Goal: Task Accomplishment & Management: Complete application form

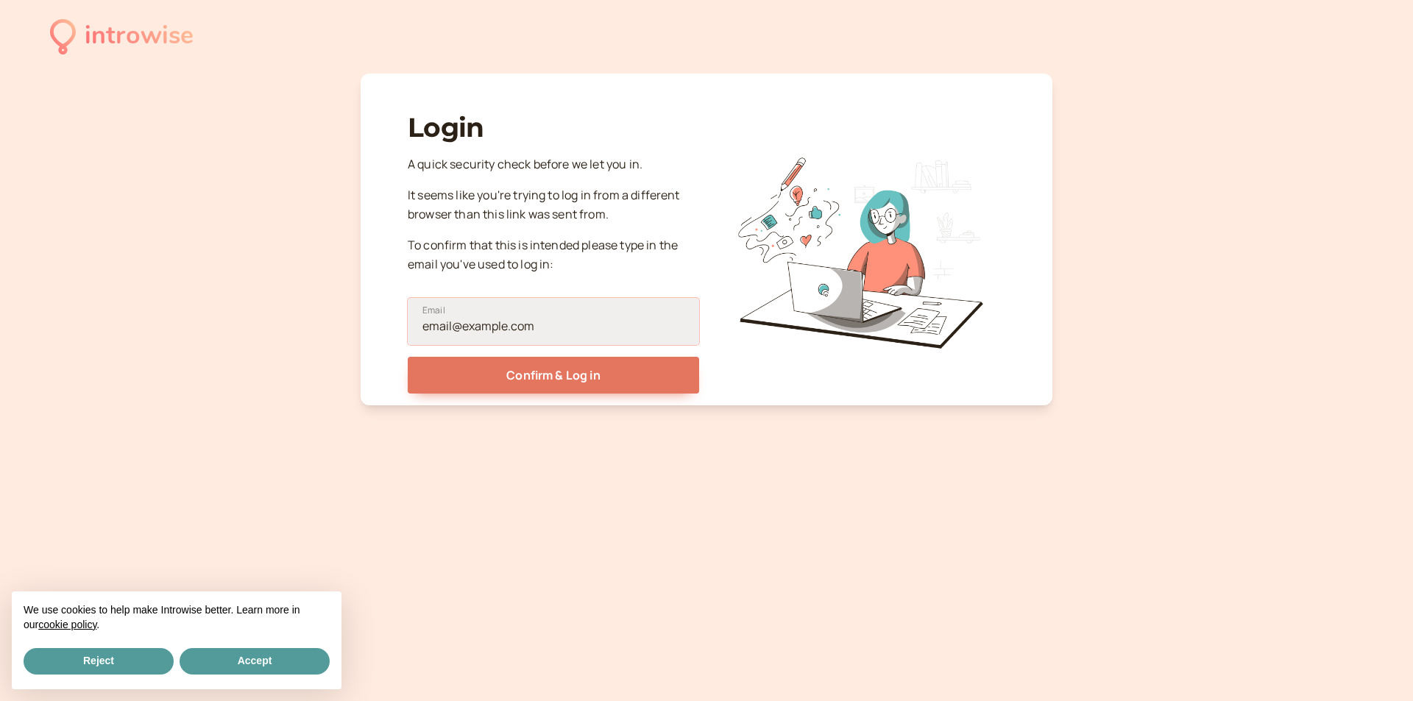
click at [519, 321] on input "Email" at bounding box center [553, 321] width 291 height 47
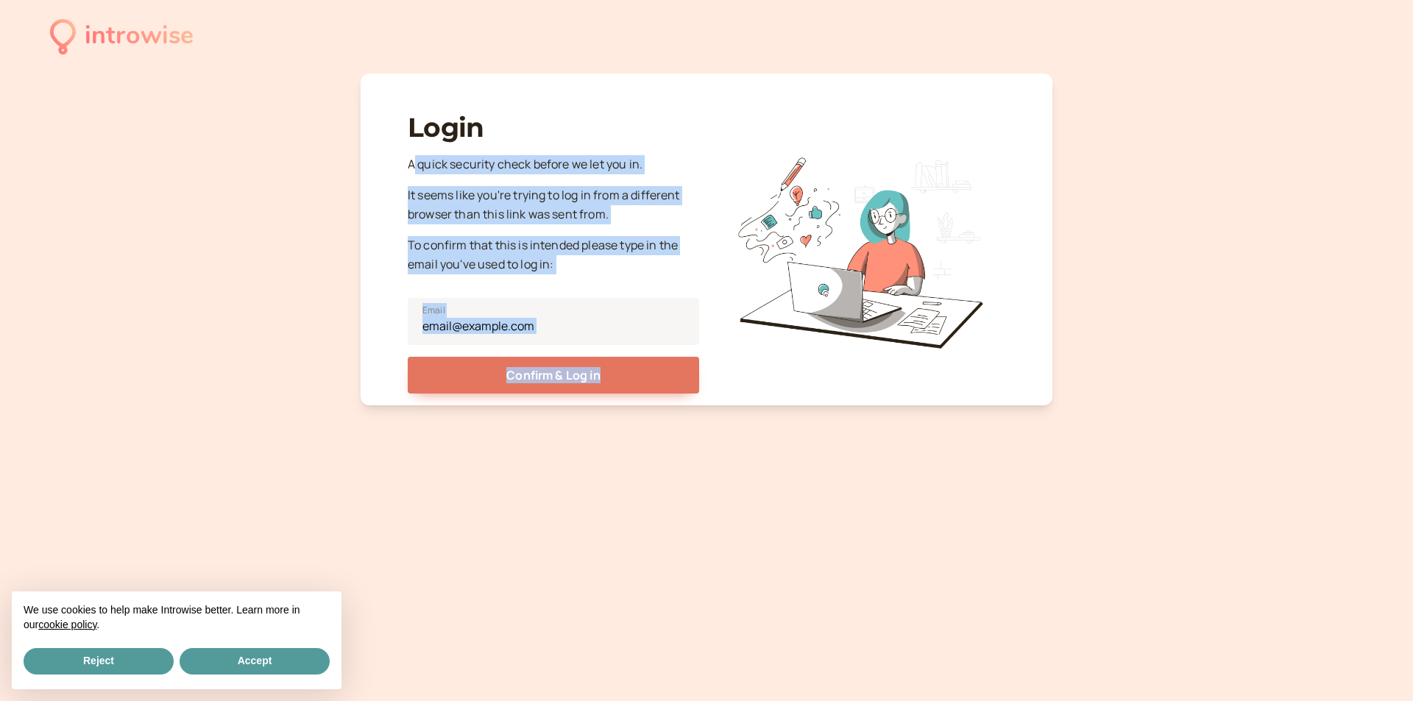
drag, startPoint x: 412, startPoint y: 165, endPoint x: 758, endPoint y: 178, distance: 346.2
click at [758, 178] on div "Login A quick security check before we let you in. It seems like you're trying …" at bounding box center [707, 245] width 598 height 297
click at [494, 338] on input "Email" at bounding box center [553, 321] width 291 height 47
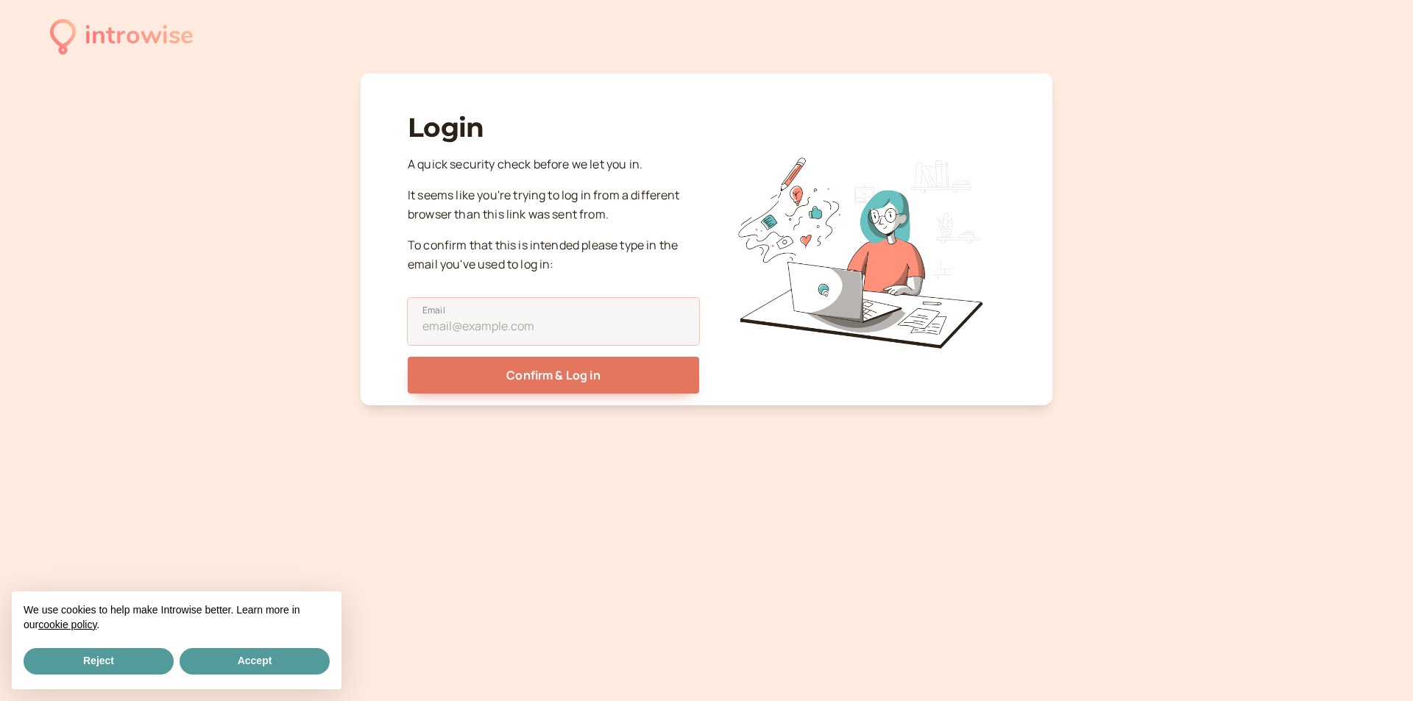
type input "jmlead207@gmail.com"
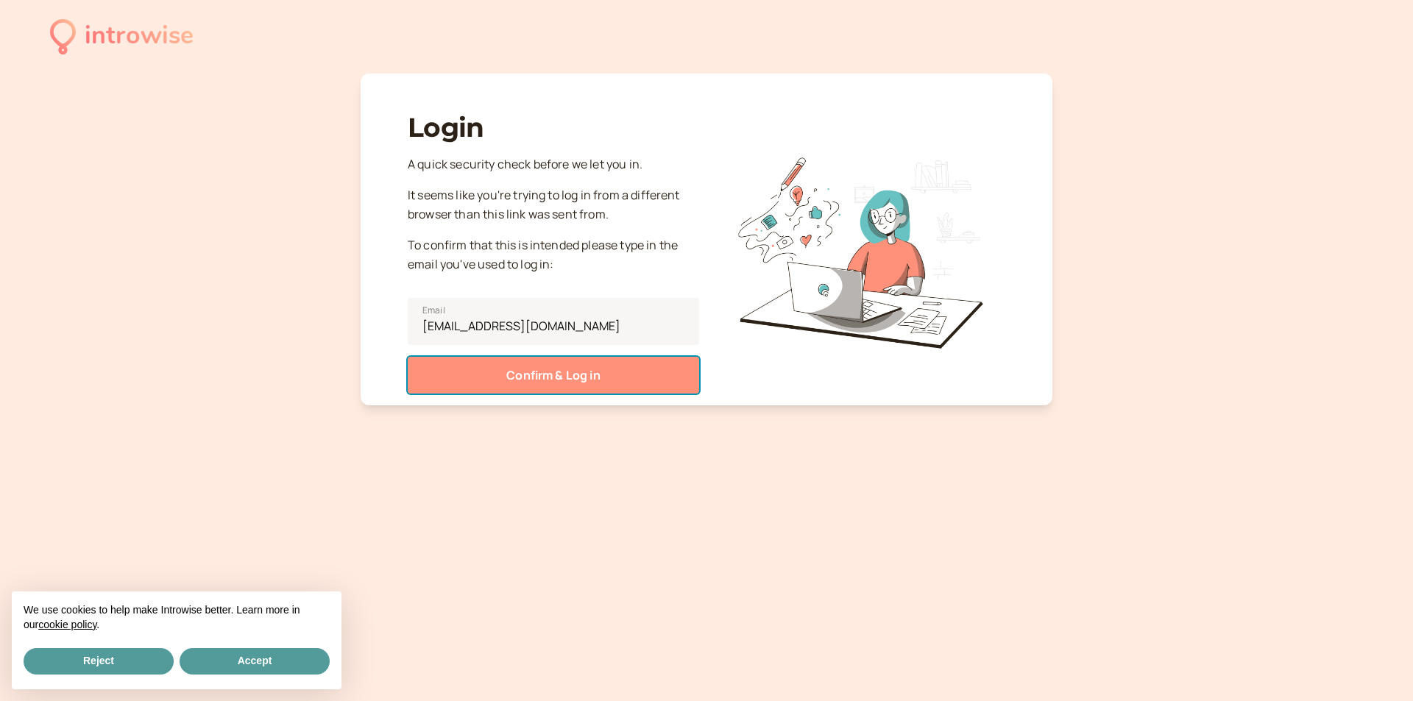
click at [565, 382] on button "Confirm & Log in" at bounding box center [553, 375] width 291 height 37
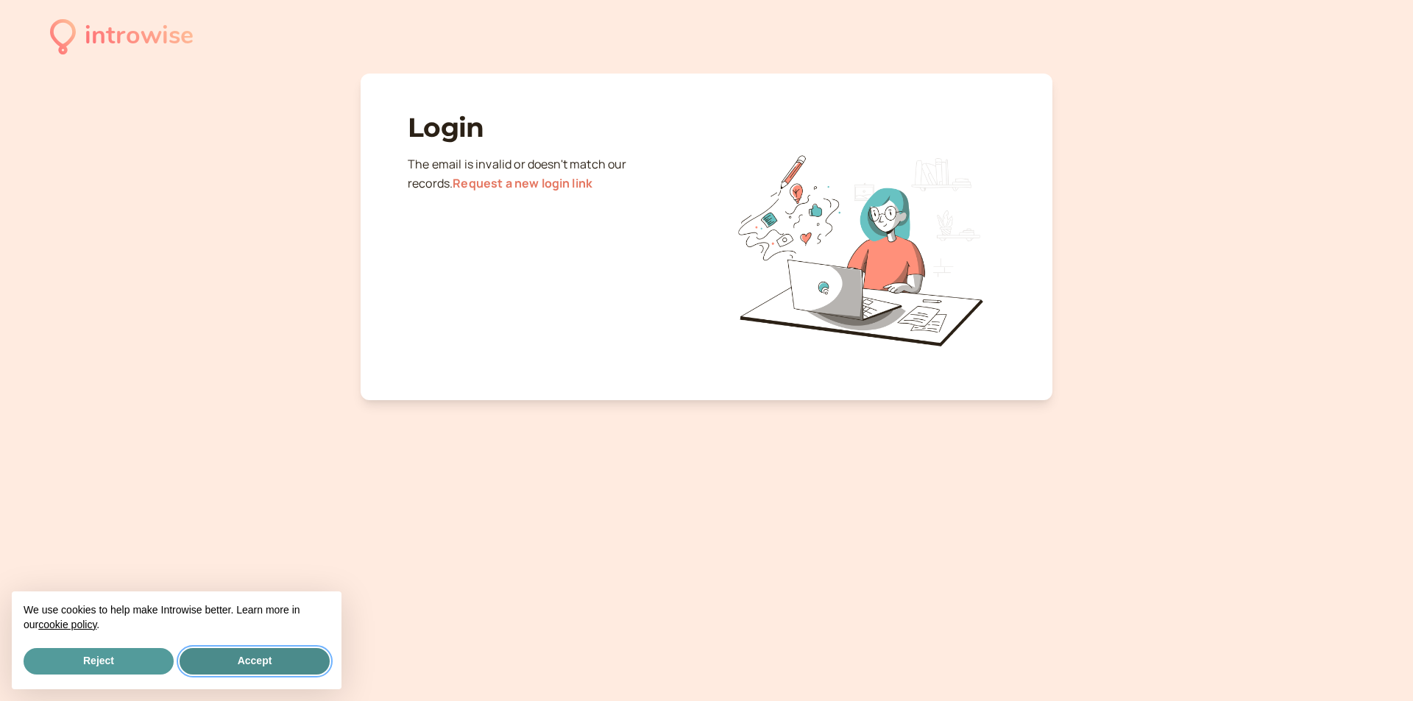
click at [236, 651] on button "Accept" at bounding box center [255, 661] width 150 height 26
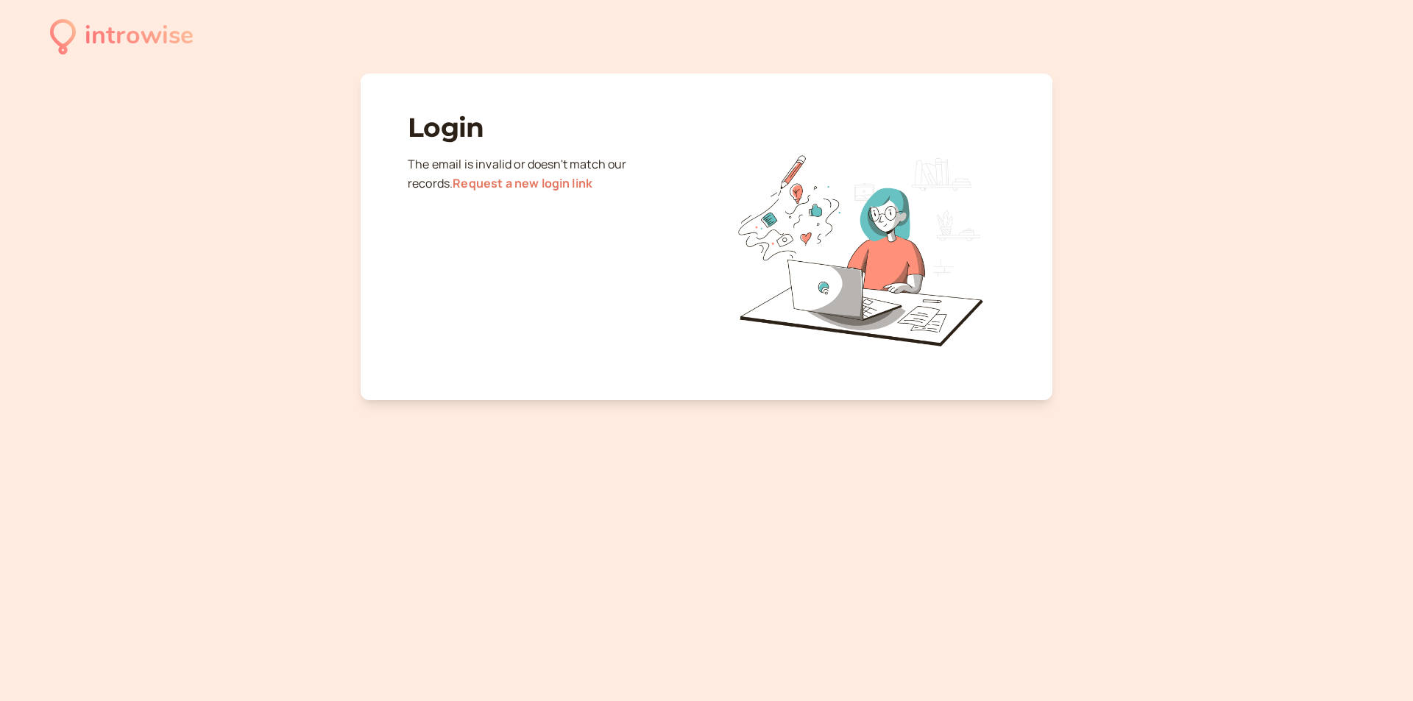
click at [509, 188] on link "Request a new login link" at bounding box center [523, 183] width 140 height 16
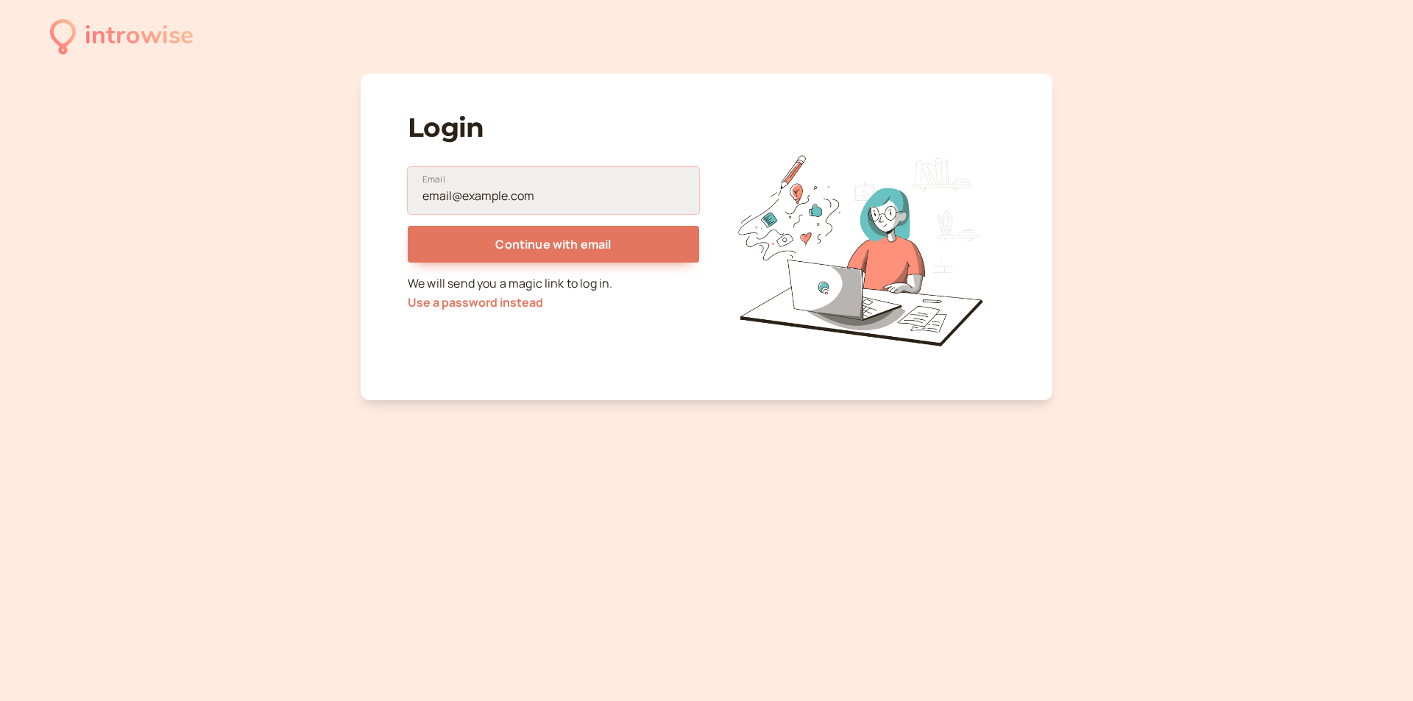
click at [553, 198] on input "Email" at bounding box center [553, 190] width 291 height 47
type input "jmlead207@gmail.com"
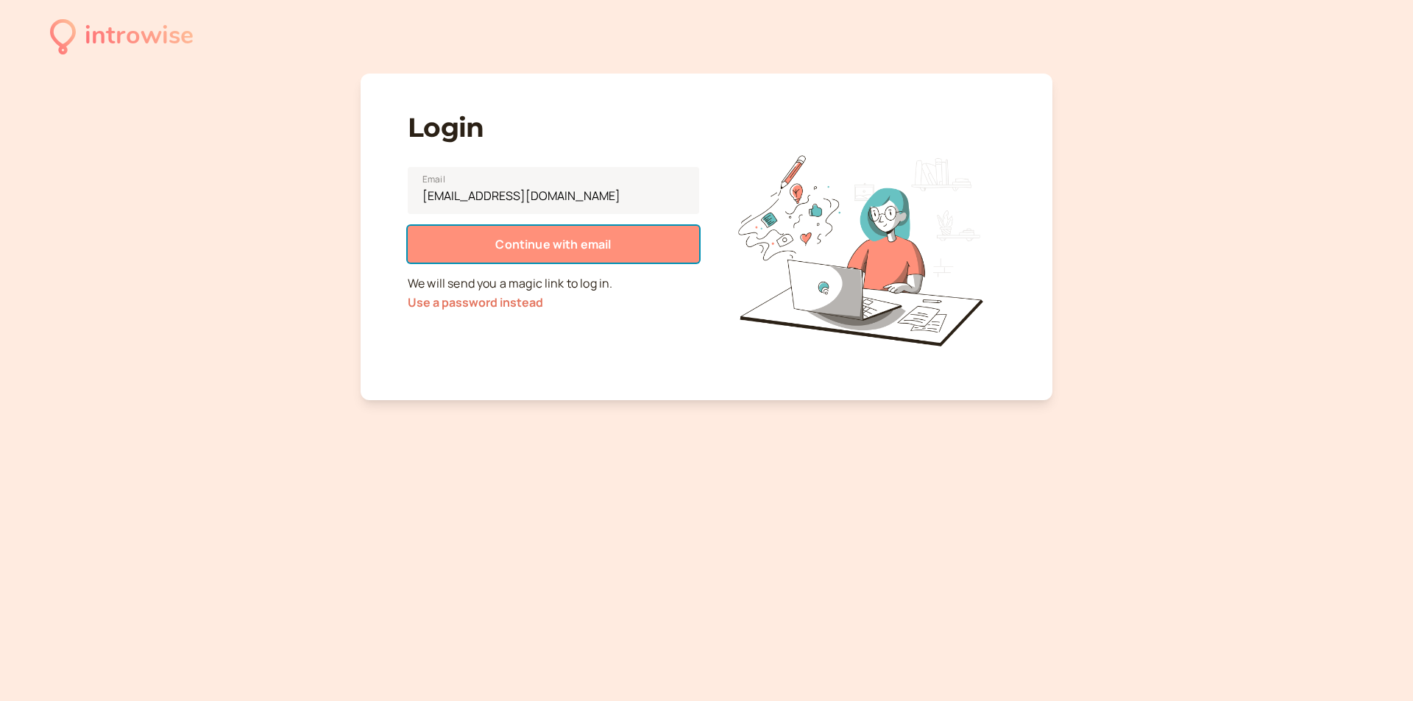
click at [545, 251] on span "Continue with email" at bounding box center [553, 244] width 116 height 16
click at [547, 255] on button "Continue with email" at bounding box center [553, 244] width 291 height 37
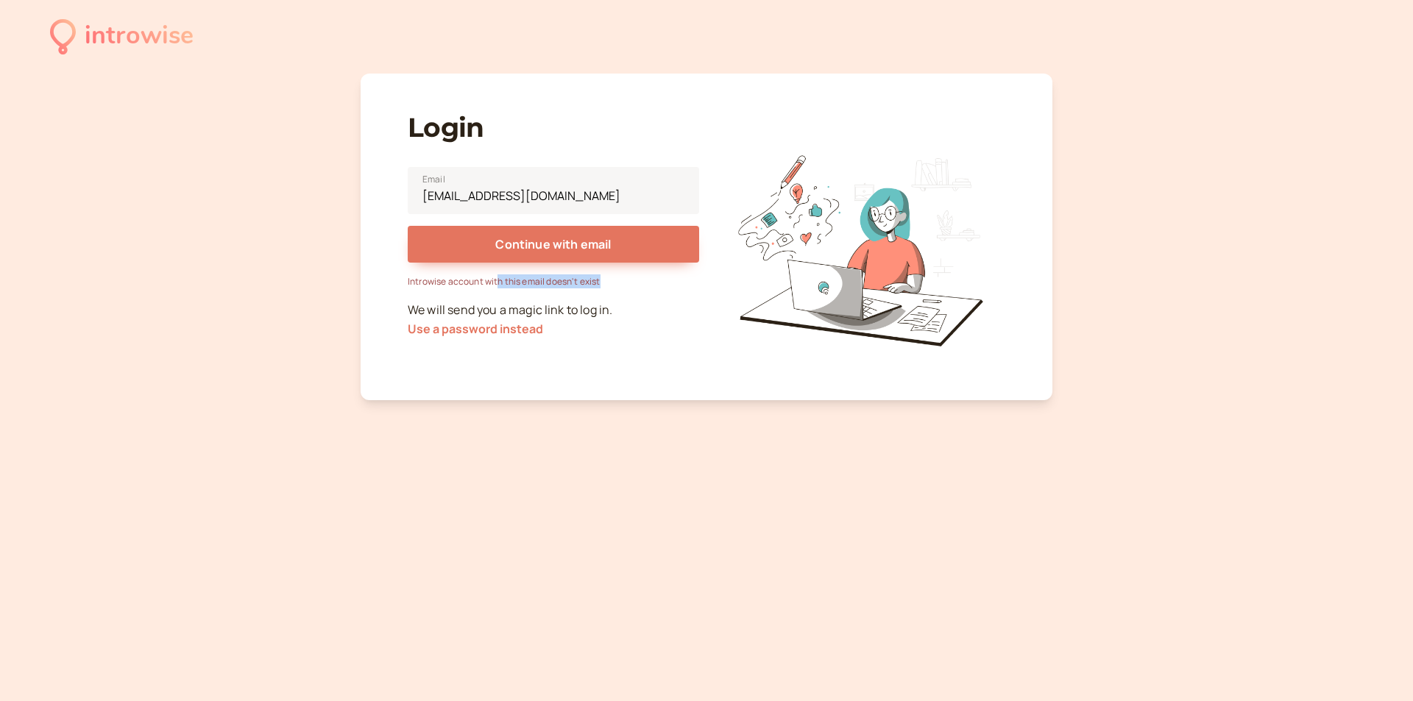
drag, startPoint x: 497, startPoint y: 287, endPoint x: 648, endPoint y: 287, distance: 150.9
click at [648, 287] on div "Introwise account with this email doesn't exist" at bounding box center [553, 282] width 291 height 14
drag, startPoint x: 499, startPoint y: 333, endPoint x: 181, endPoint y: 233, distance: 333.5
click at [202, 247] on div "introwise Login jmlead207@gmail.com Email Continue with email Introwise account…" at bounding box center [706, 350] width 1413 height 701
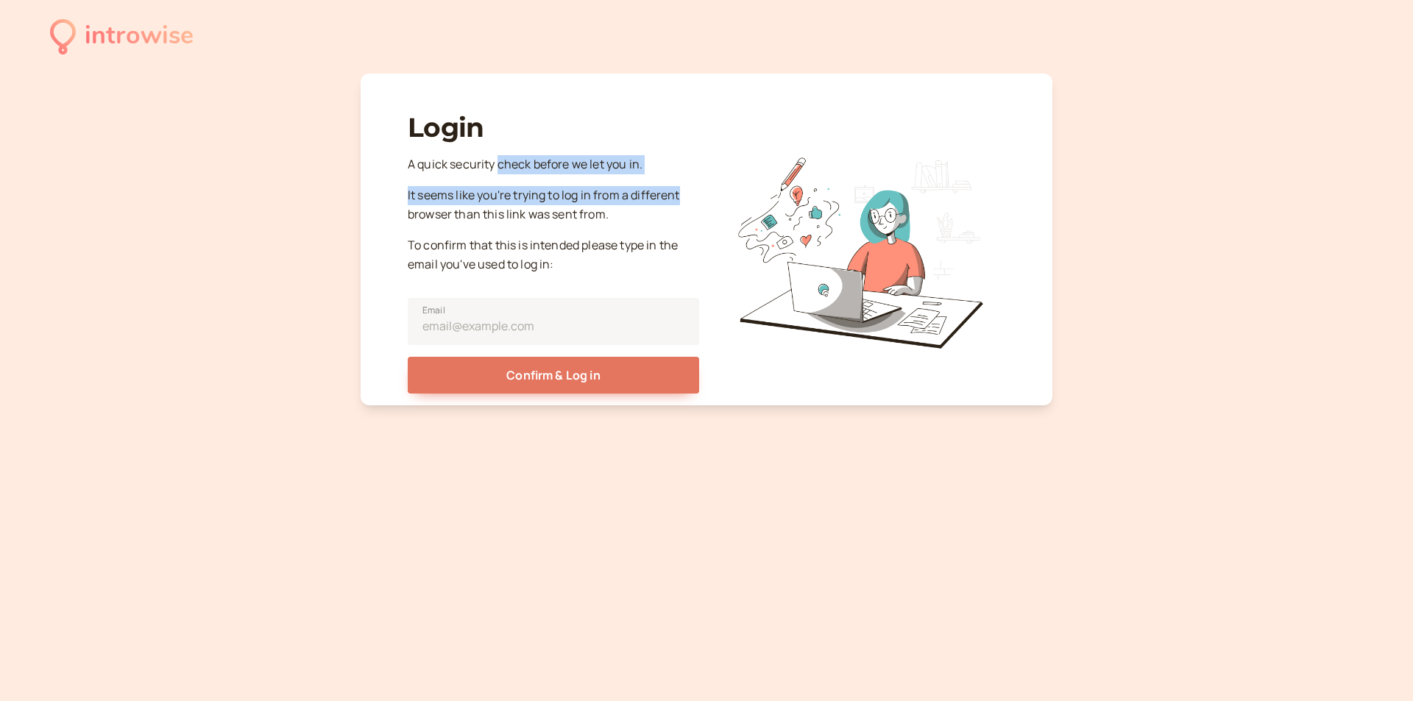
drag, startPoint x: 498, startPoint y: 158, endPoint x: 692, endPoint y: 185, distance: 195.4
click at [692, 185] on div "A quick security check before we let you in. It seems like you're trying to log…" at bounding box center [553, 274] width 291 height 238
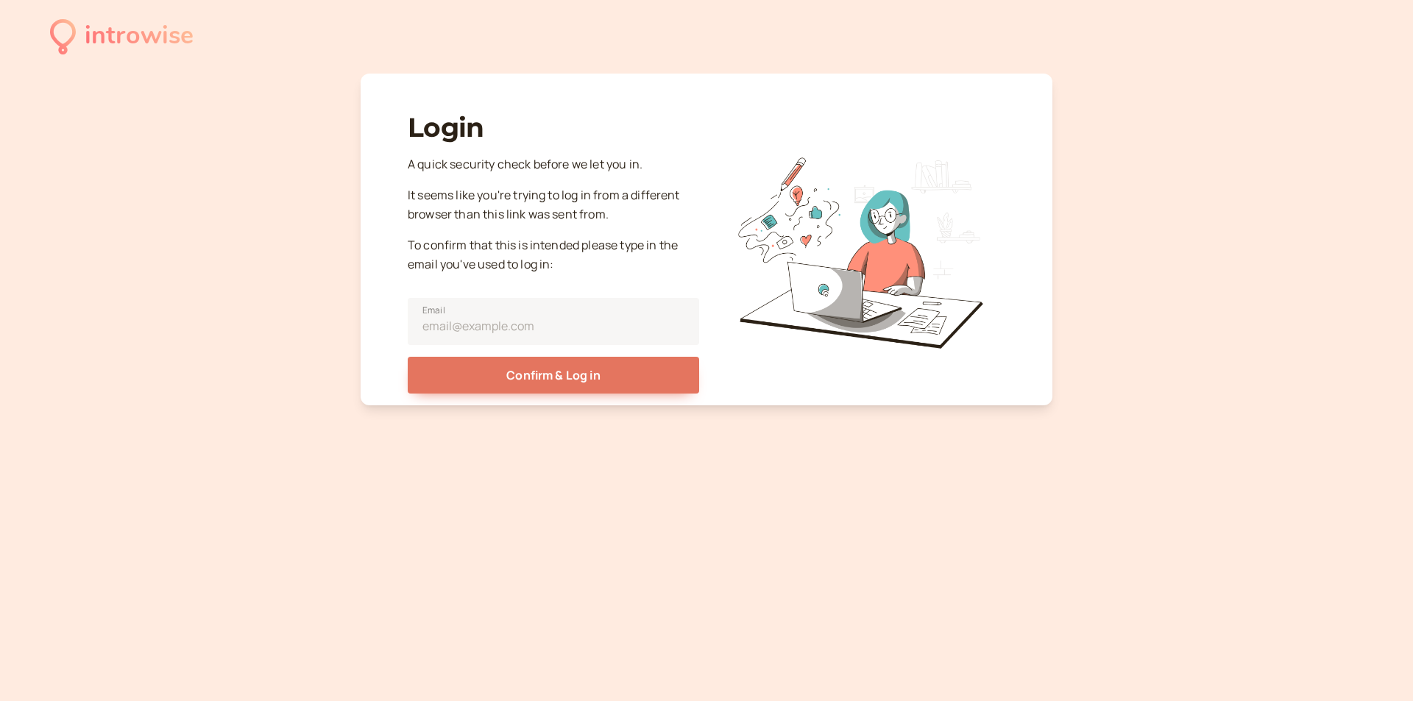
click at [534, 222] on p "It seems like you're trying to log in from a different browser than this link w…" at bounding box center [553, 205] width 291 height 38
drag, startPoint x: 428, startPoint y: 195, endPoint x: 656, endPoint y: 208, distance: 229.3
click at [656, 208] on p "It seems like you're trying to log in from a different browser than this link w…" at bounding box center [553, 205] width 291 height 38
click at [662, 162] on p "A quick security check before we let you in." at bounding box center [553, 164] width 291 height 19
drag, startPoint x: 504, startPoint y: 222, endPoint x: 656, endPoint y: 222, distance: 152.3
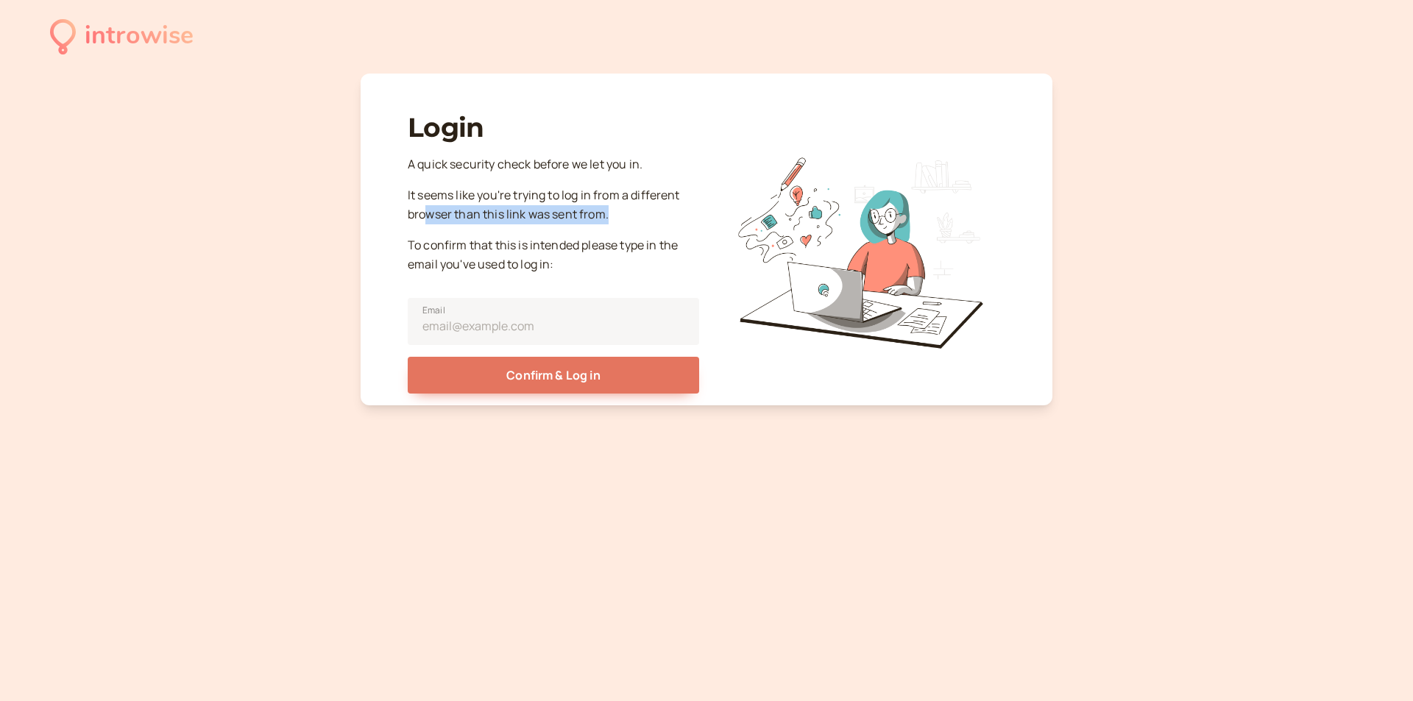
click at [656, 222] on p "It seems like you're trying to log in from a different browser than this link w…" at bounding box center [553, 205] width 291 height 38
drag, startPoint x: 652, startPoint y: 223, endPoint x: 549, endPoint y: 244, distance: 105.1
click at [651, 223] on p "It seems like you're trying to log in from a different browser than this link w…" at bounding box center [553, 205] width 291 height 38
click at [434, 252] on p "To confirm that this is intended please type in the email you've used to log in:" at bounding box center [553, 255] width 291 height 38
drag, startPoint x: 445, startPoint y: 246, endPoint x: 698, endPoint y: 249, distance: 253.2
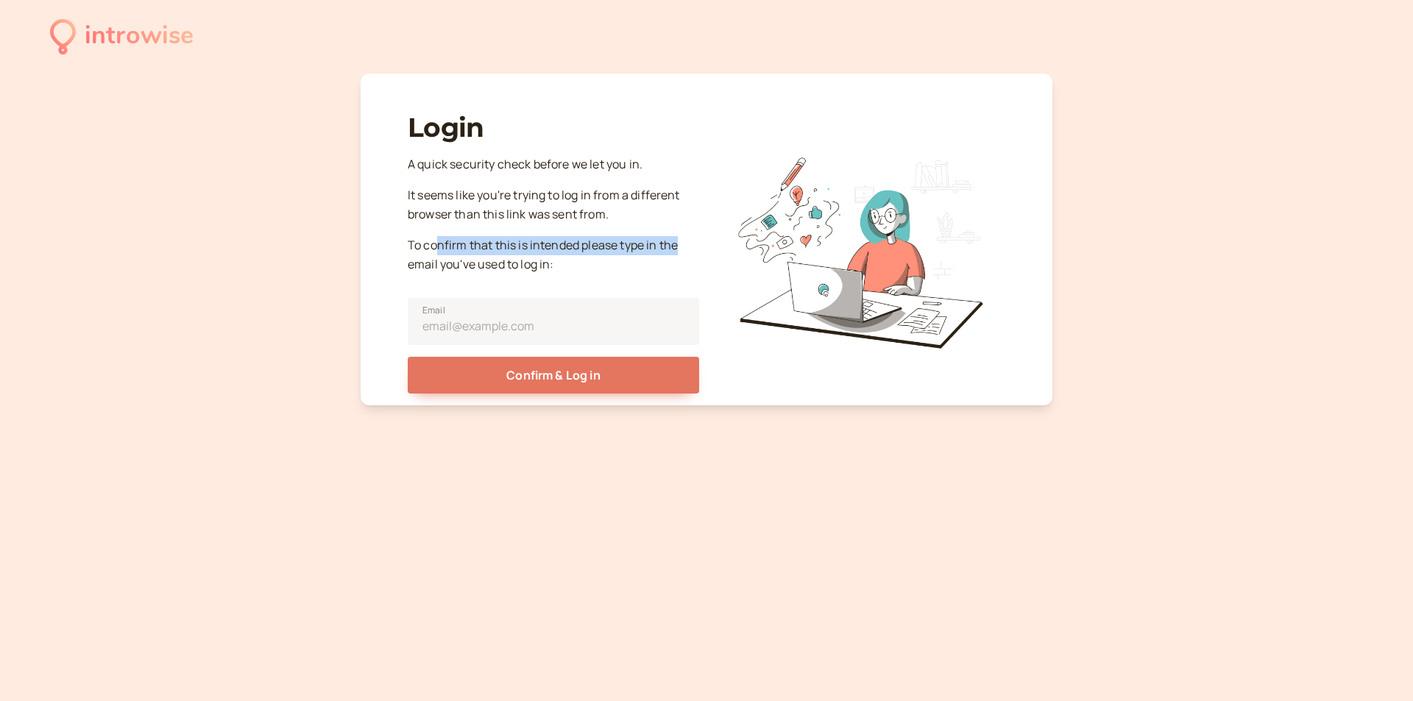
click at [696, 249] on p "To confirm that this is intended please type in the email you've used to log in:" at bounding box center [553, 255] width 291 height 38
click at [570, 253] on p "To confirm that this is intended please type in the email you've used to log in:" at bounding box center [553, 255] width 291 height 38
click at [506, 324] on input "Email" at bounding box center [553, 321] width 291 height 47
type input "jmleads207@gmail.com"
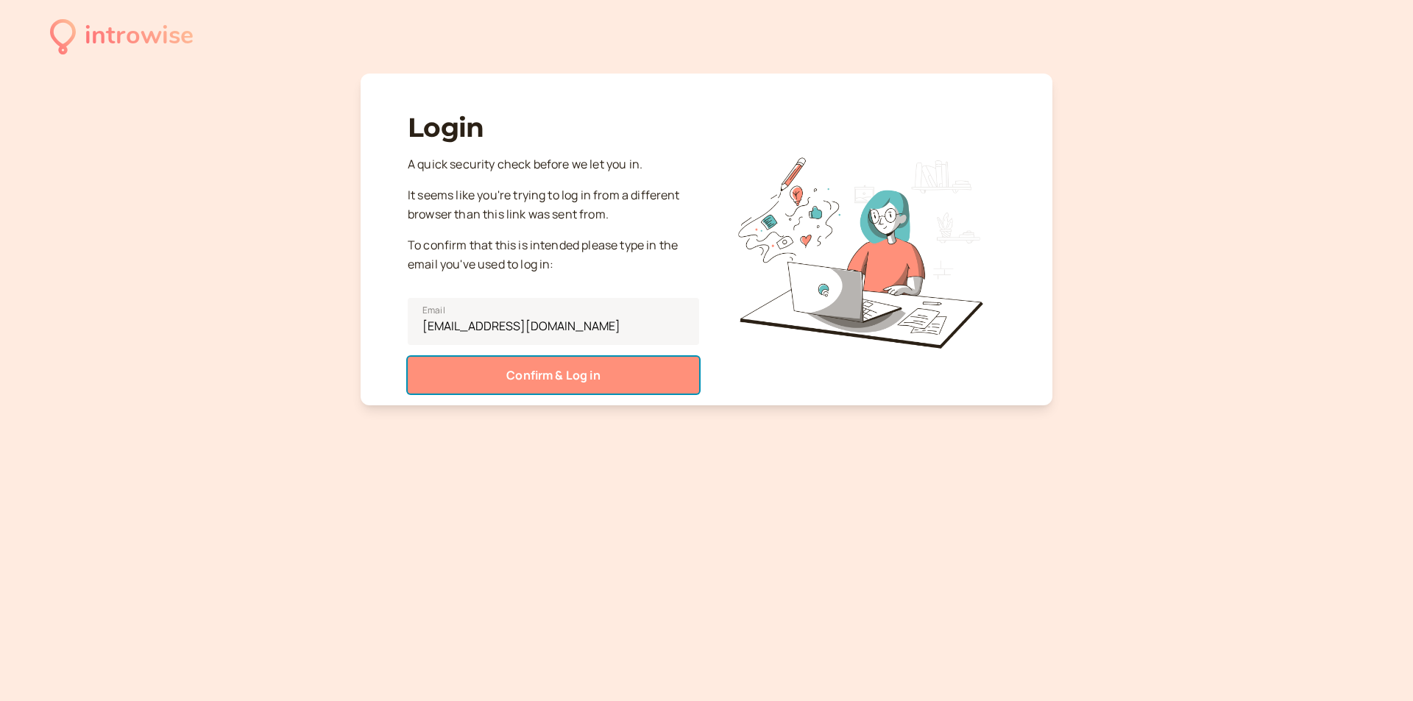
click at [516, 369] on button "Confirm & Log in" at bounding box center [553, 375] width 291 height 37
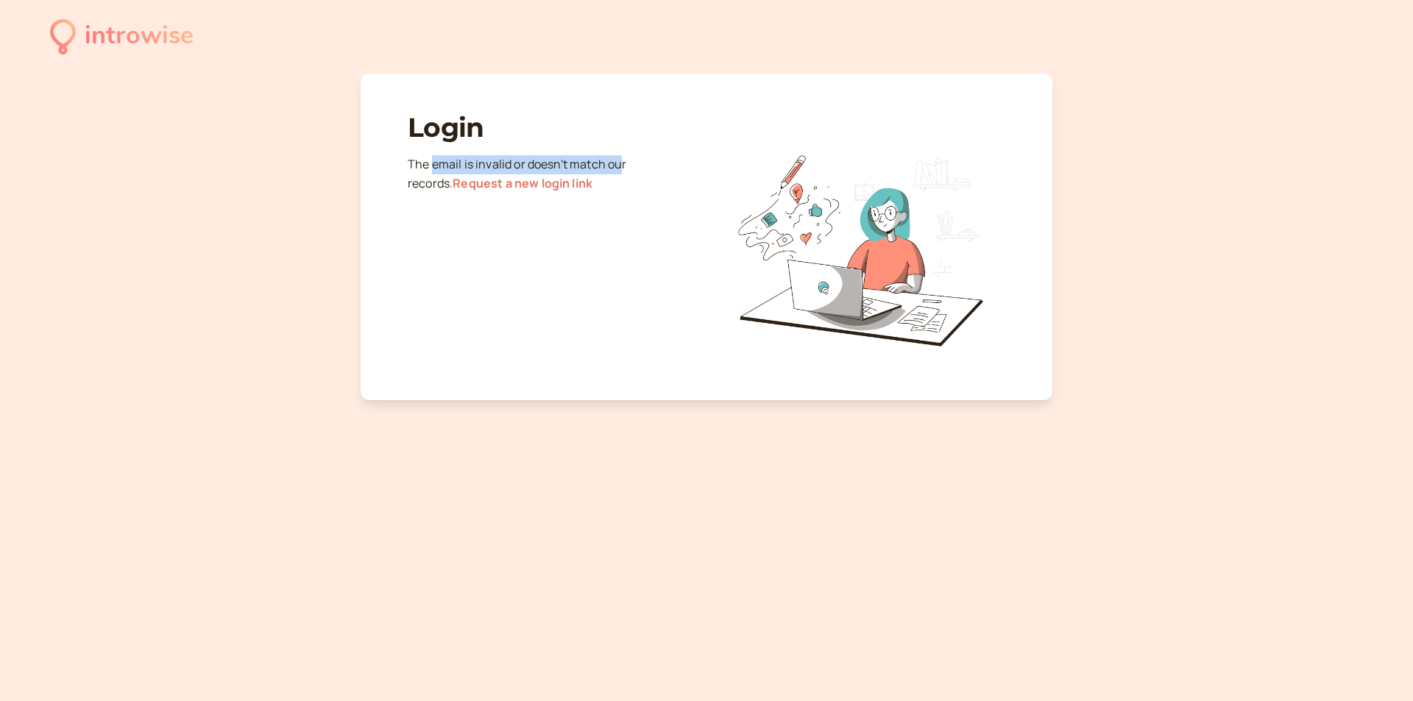
drag, startPoint x: 433, startPoint y: 169, endPoint x: 636, endPoint y: 188, distance: 204.0
click at [622, 169] on p "The email is invalid or doesn't match our records . Request a new login link" at bounding box center [553, 174] width 291 height 38
click at [636, 191] on p "The email is invalid or doesn't match our records . Request a new login link" at bounding box center [553, 174] width 291 height 38
click at [526, 185] on link "Request a new login link" at bounding box center [523, 183] width 140 height 16
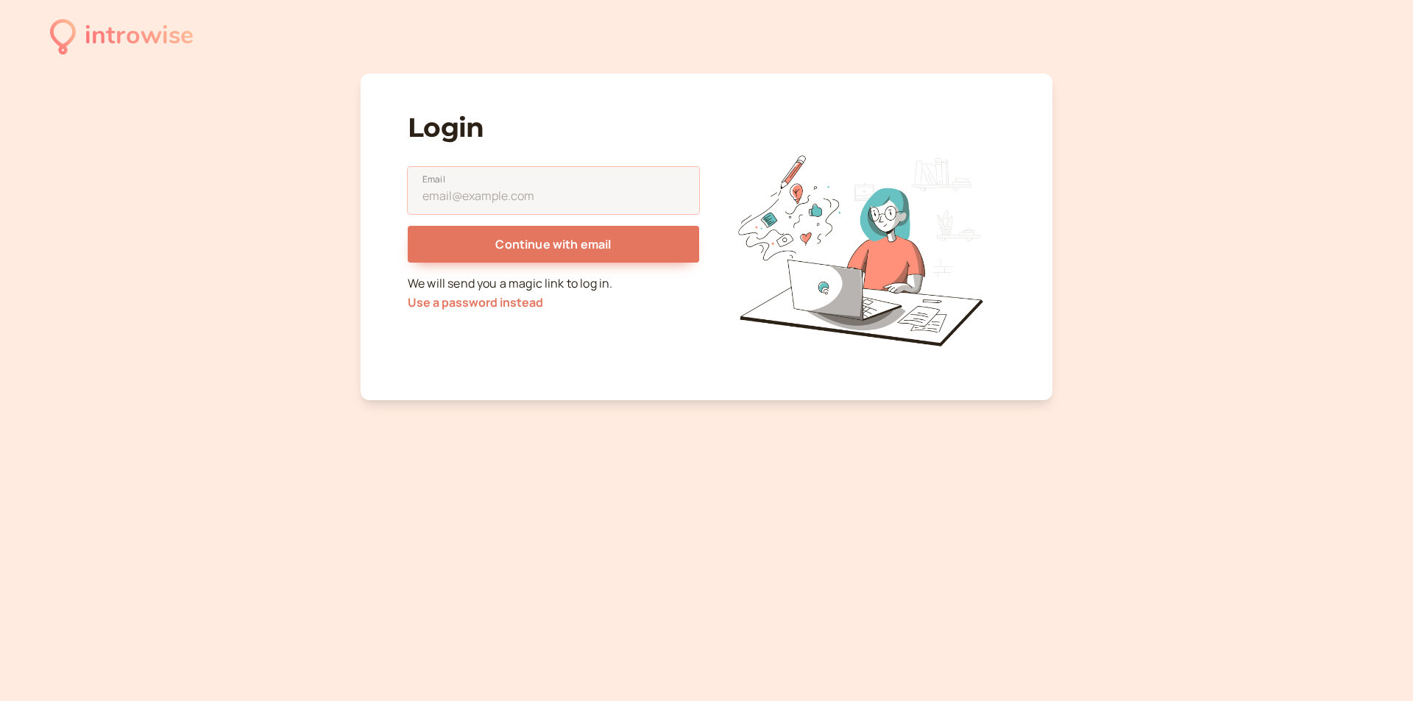
drag, startPoint x: 569, startPoint y: 193, endPoint x: 337, endPoint y: 169, distance: 233.1
click at [337, 169] on div "introwise Login Email Continue with email We will send you a magic link to log …" at bounding box center [706, 350] width 1413 height 701
click at [541, 174] on input "Email" at bounding box center [553, 190] width 291 height 47
drag, startPoint x: 549, startPoint y: 194, endPoint x: 527, endPoint y: 193, distance: 22.1
click at [527, 193] on input "Email" at bounding box center [553, 190] width 291 height 47
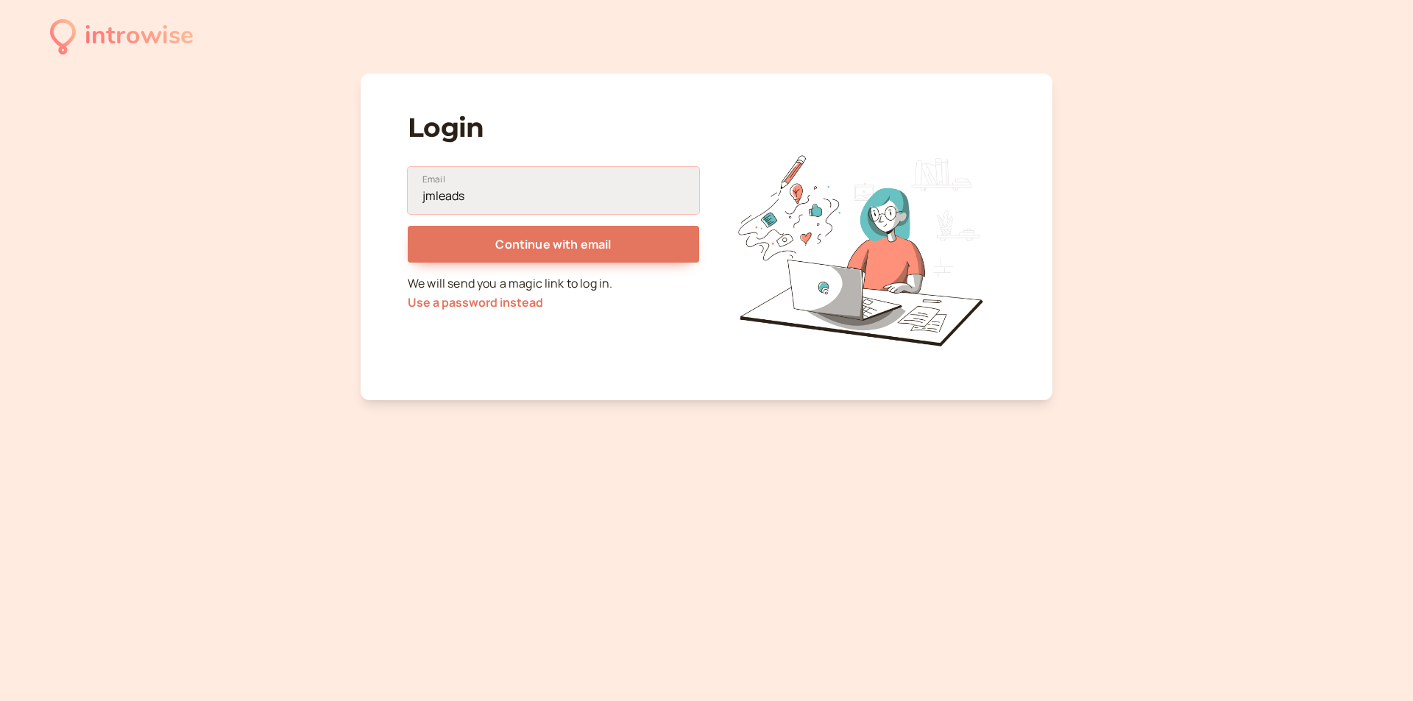
click at [576, 185] on input "jmleads" at bounding box center [553, 190] width 291 height 47
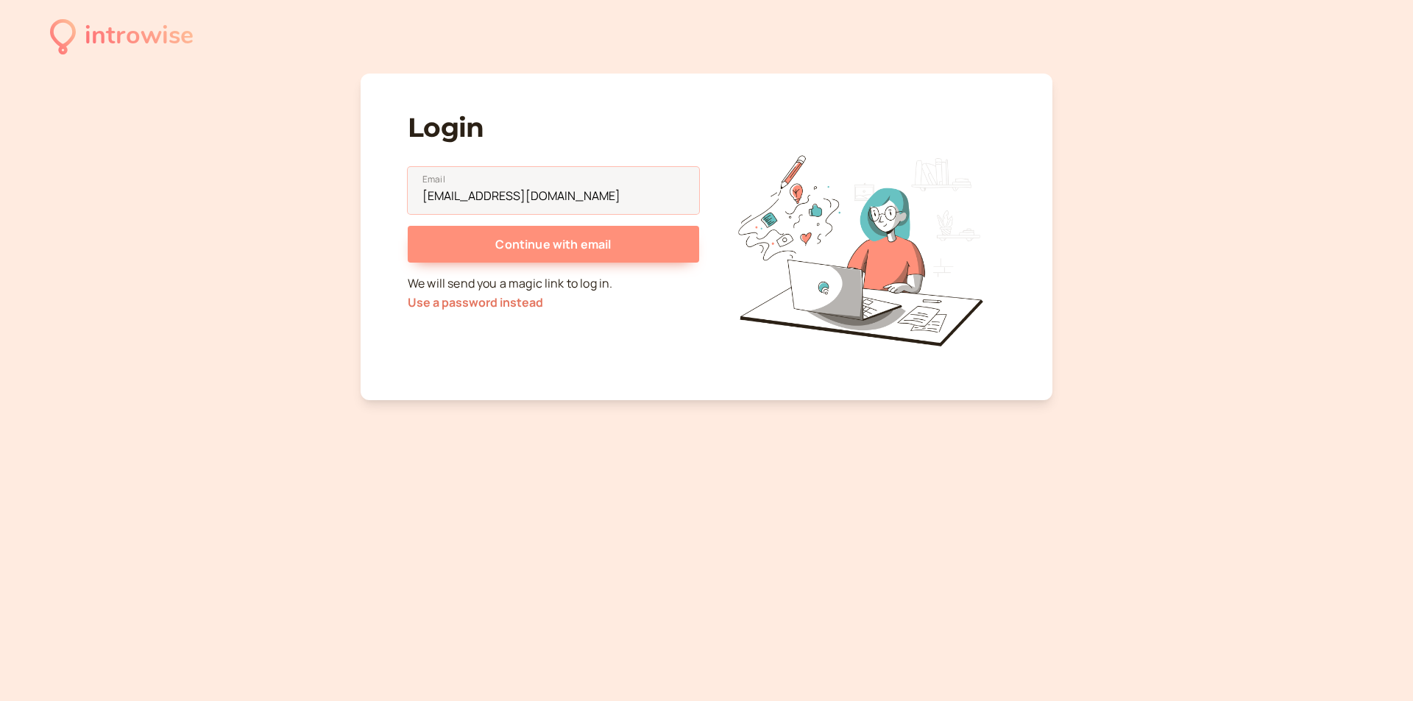
type input "jmleads23@gmail.com"
click at [564, 257] on button "Continue with email" at bounding box center [553, 244] width 291 height 37
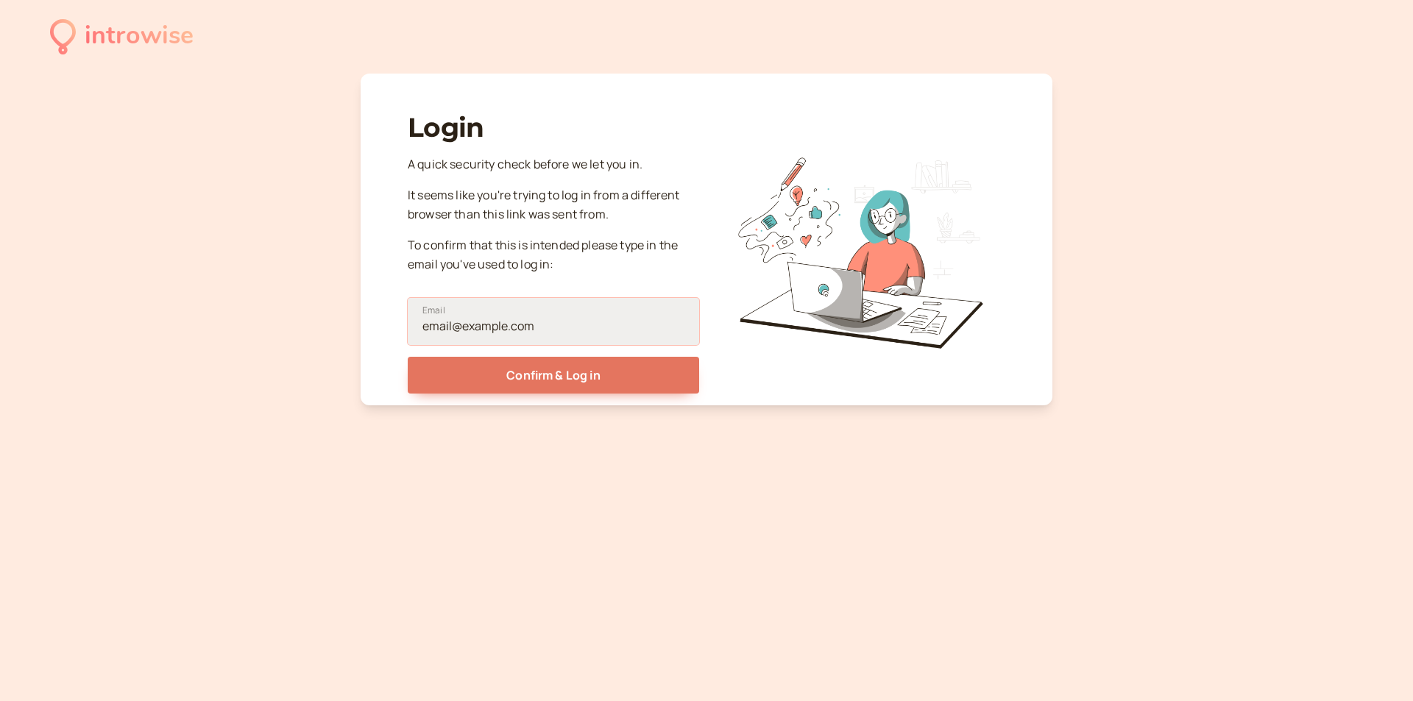
click at [512, 325] on input "Email" at bounding box center [553, 321] width 291 height 47
type input "jmleads23@gmail.com"
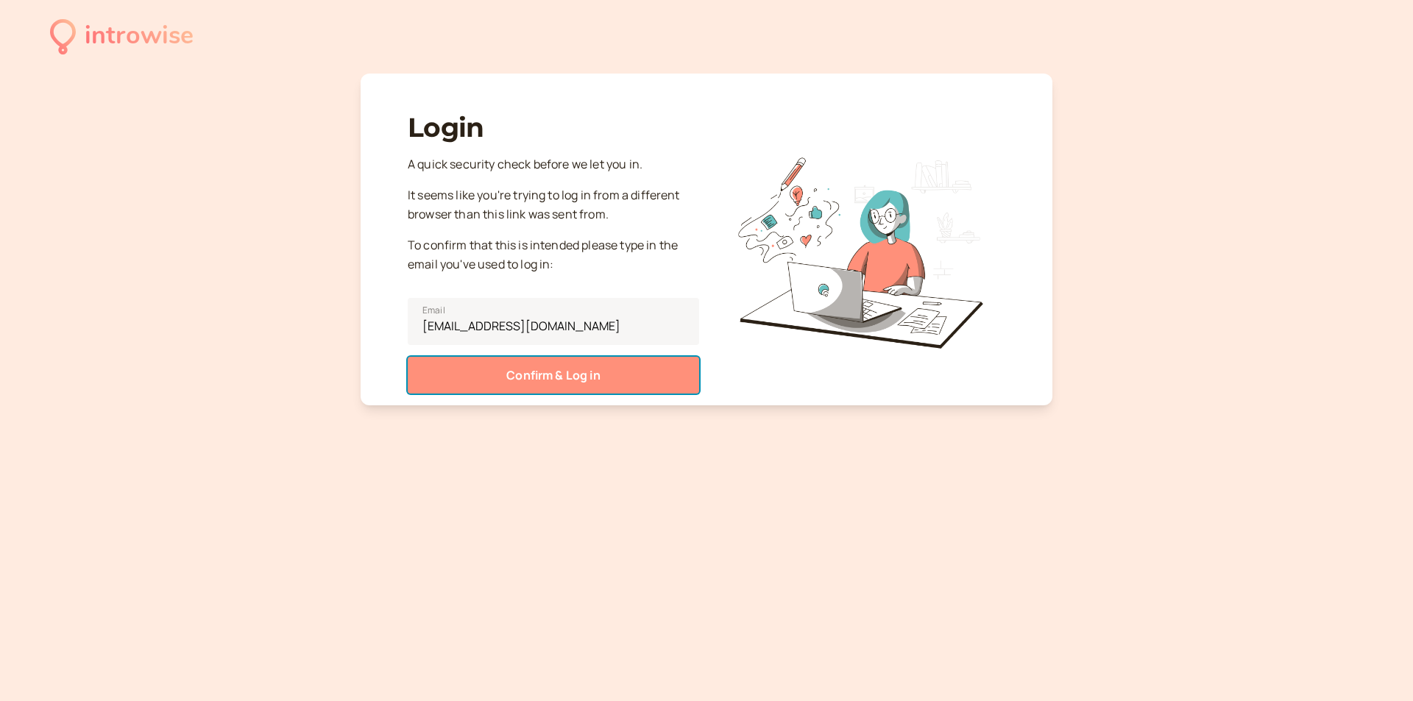
click at [556, 380] on button "Confirm & Log in" at bounding box center [553, 375] width 291 height 37
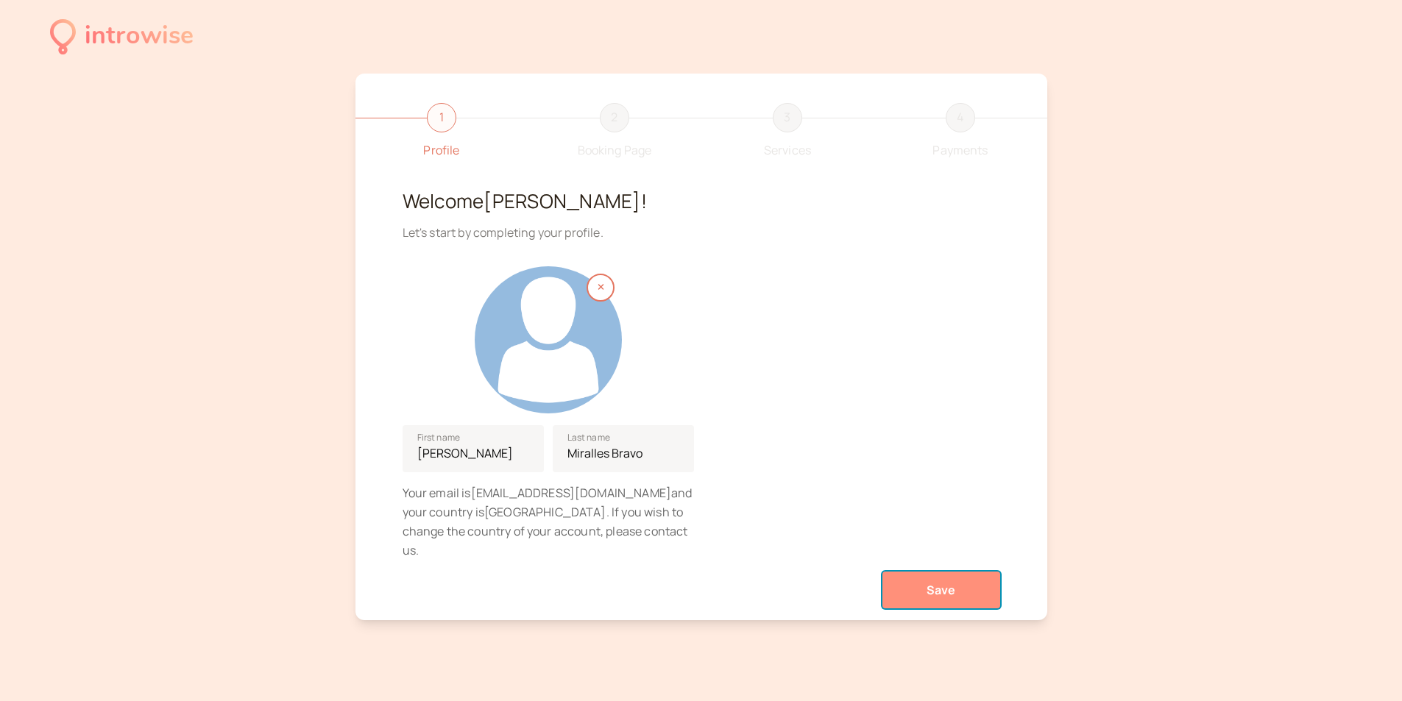
click at [905, 572] on button "Save" at bounding box center [941, 590] width 118 height 37
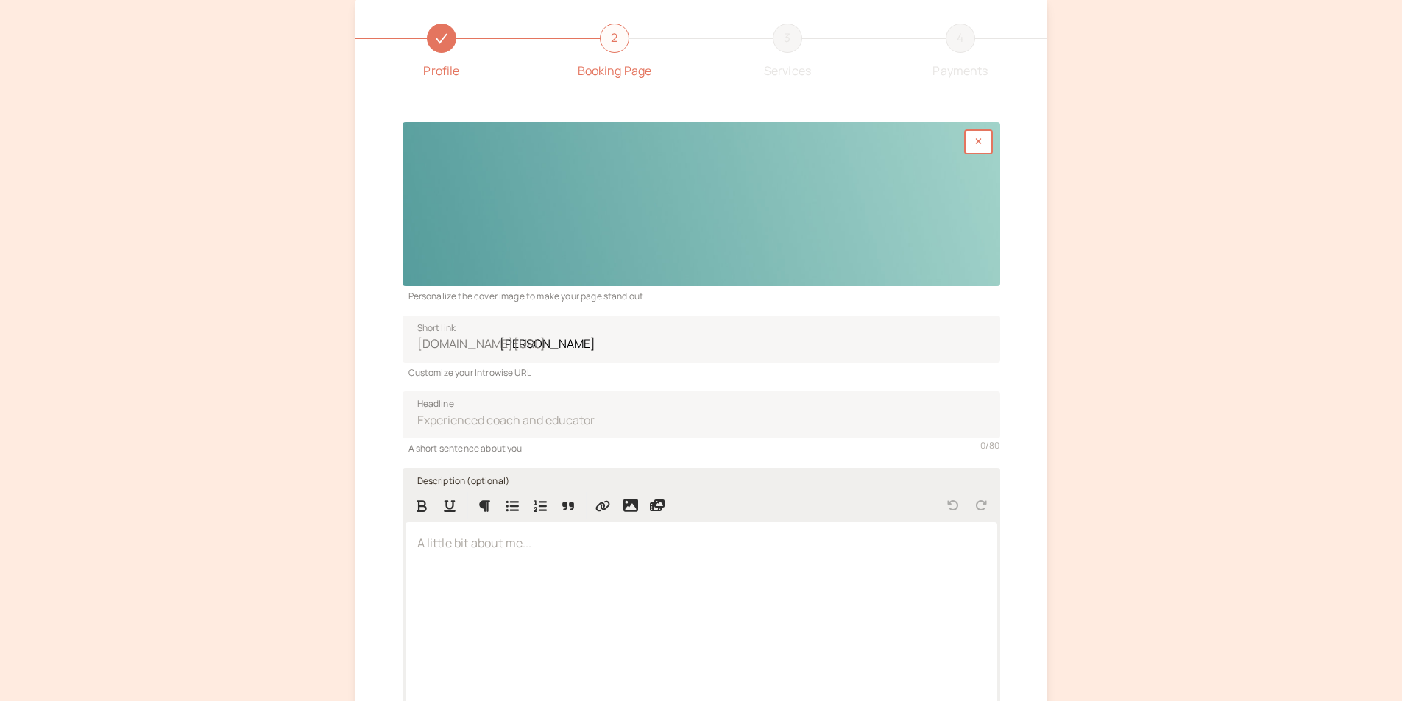
scroll to position [221, 0]
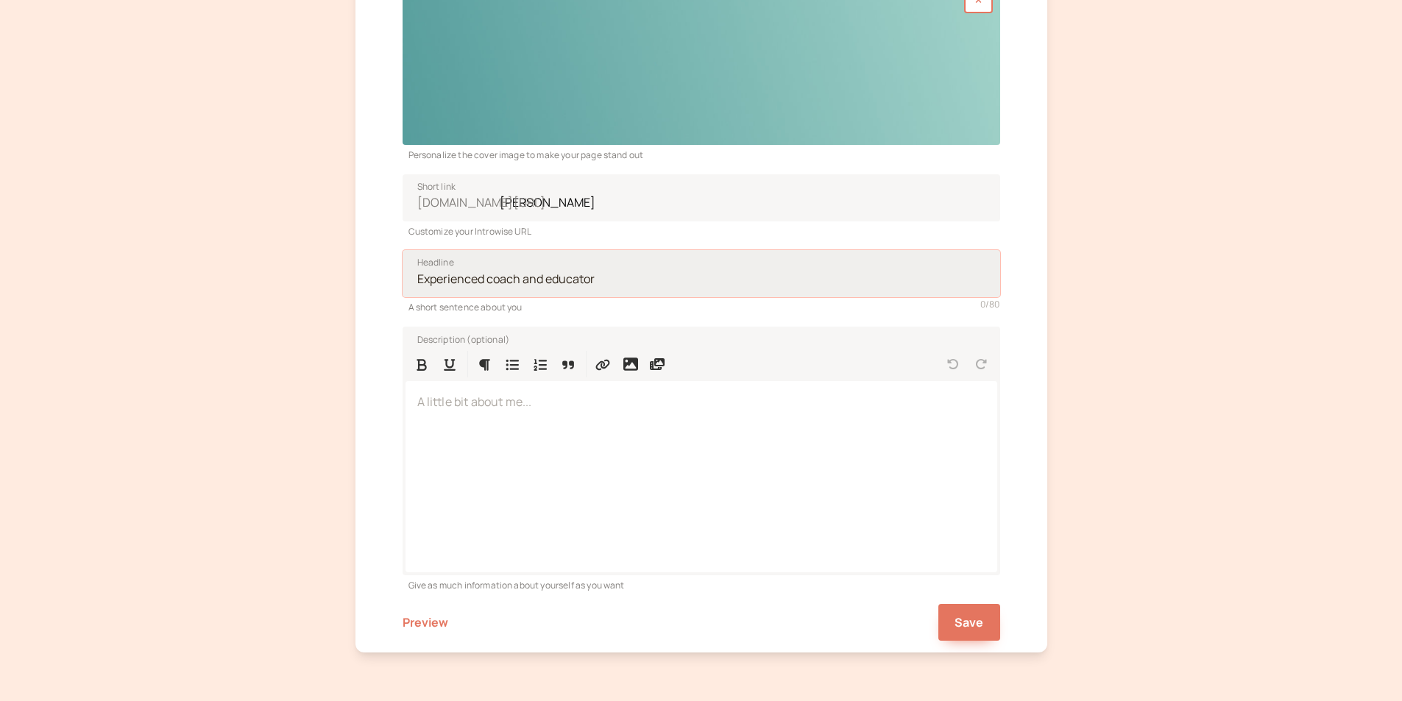
click at [447, 279] on input "Headline" at bounding box center [702, 273] width 598 height 47
click at [564, 286] on input "Headline" at bounding box center [702, 273] width 598 height 47
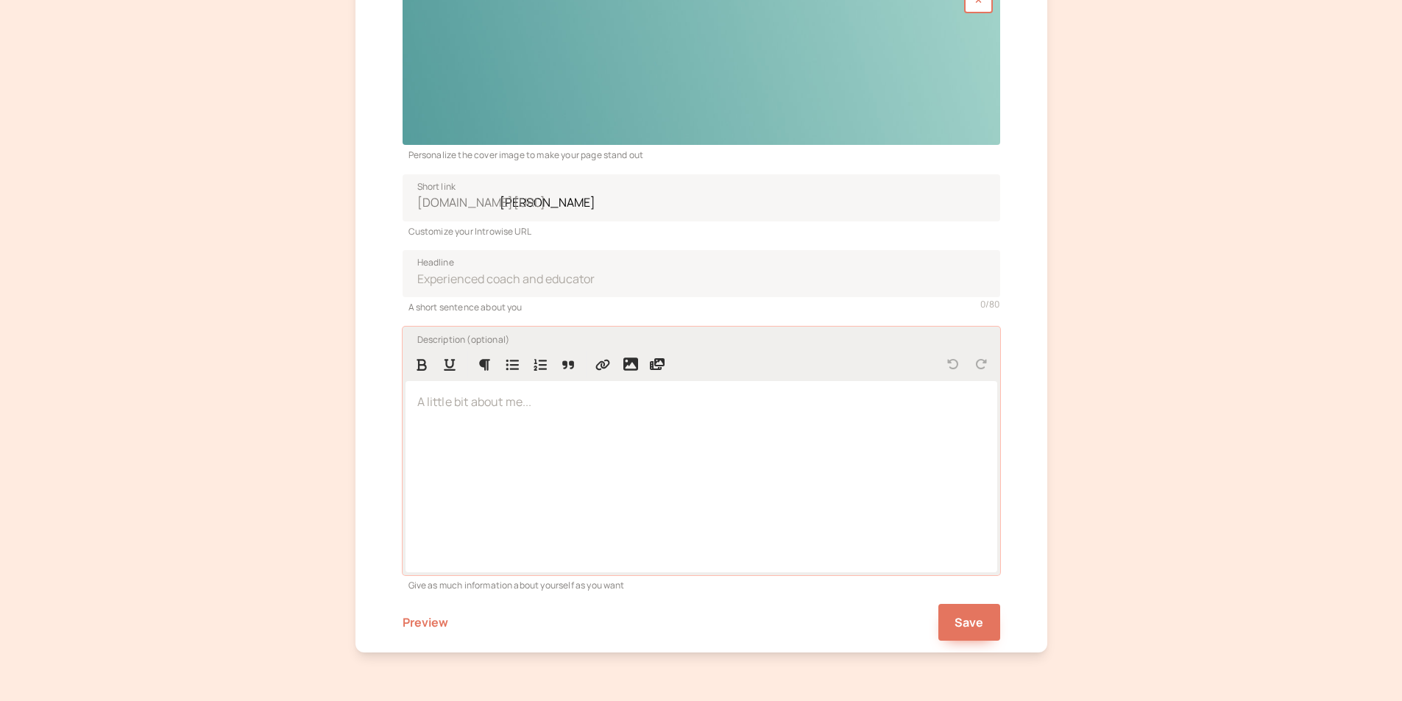
click at [585, 407] on p at bounding box center [701, 402] width 568 height 19
click at [975, 612] on button "Save" at bounding box center [969, 622] width 62 height 37
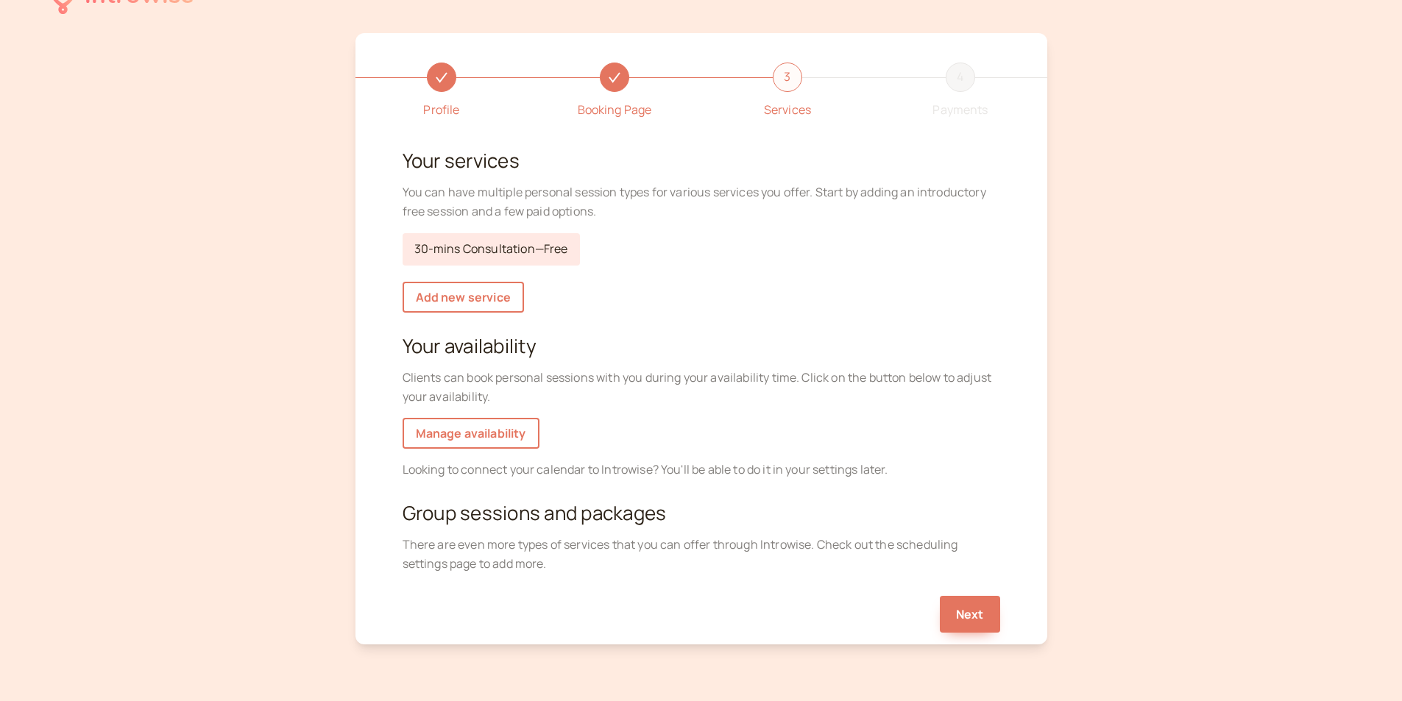
scroll to position [18, 0]
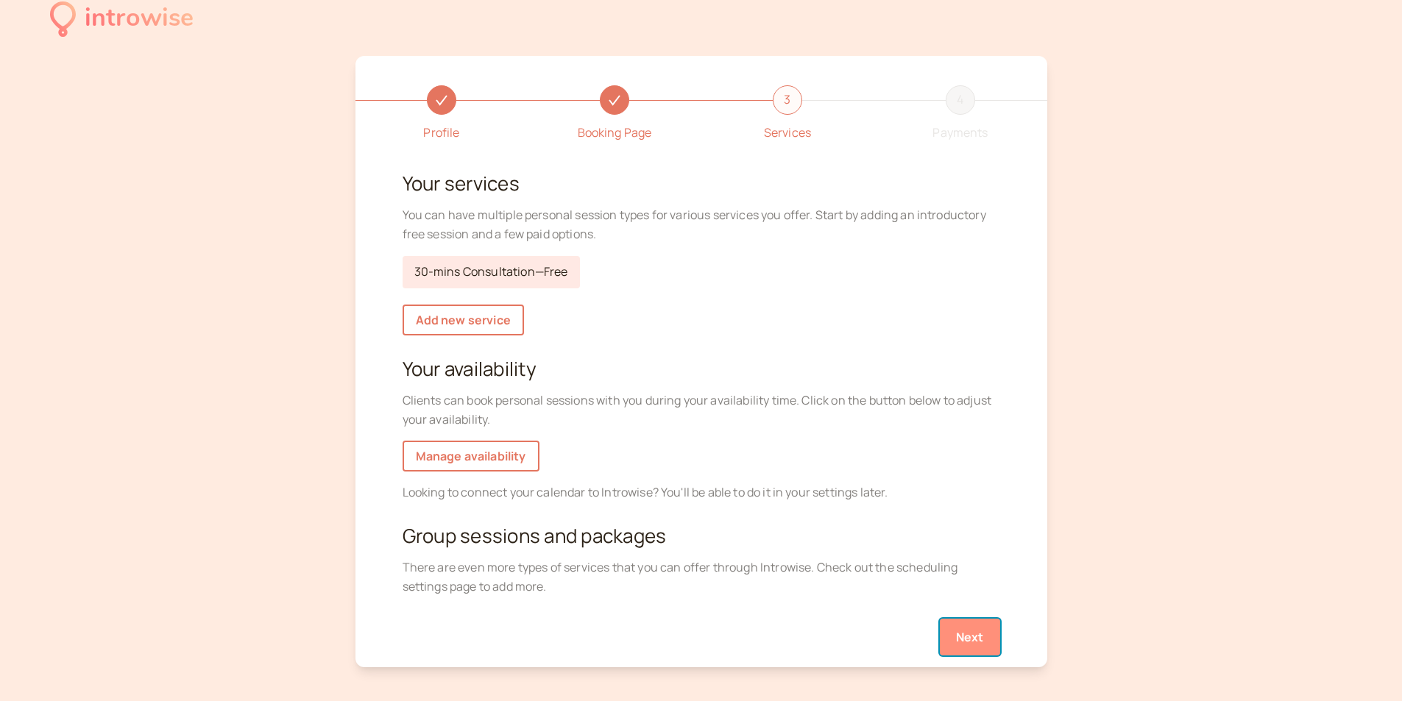
click at [976, 629] on button "Next" at bounding box center [970, 637] width 60 height 37
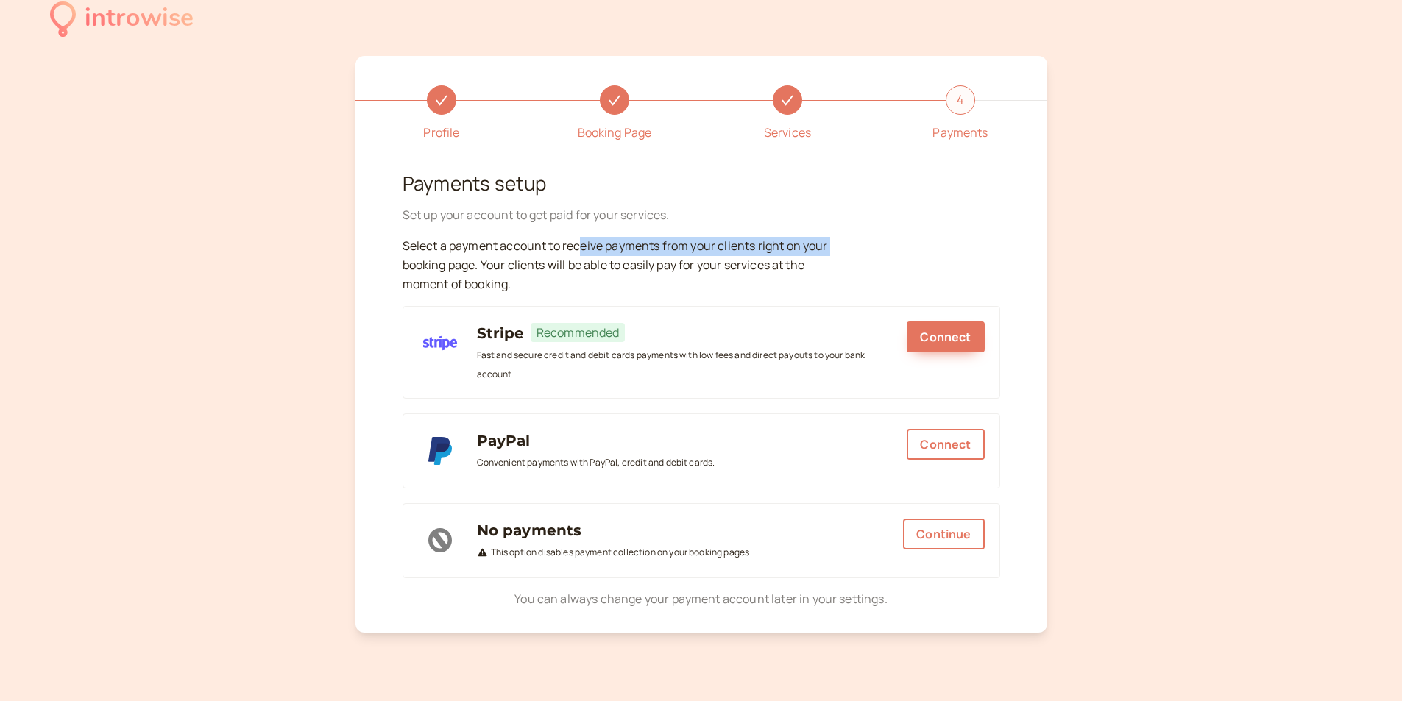
drag, startPoint x: 407, startPoint y: 260, endPoint x: 690, endPoint y: 242, distance: 283.9
click at [679, 244] on p "Select a payment account to receive payments from your clients right on your bo…" at bounding box center [624, 265] width 442 height 57
drag, startPoint x: 741, startPoint y: 216, endPoint x: 665, endPoint y: 215, distance: 75.8
click at [737, 216] on div "Set up your account to get paid for your services." at bounding box center [702, 215] width 598 height 19
click at [605, 217] on div "Set up your account to get paid for your services." at bounding box center [702, 215] width 598 height 19
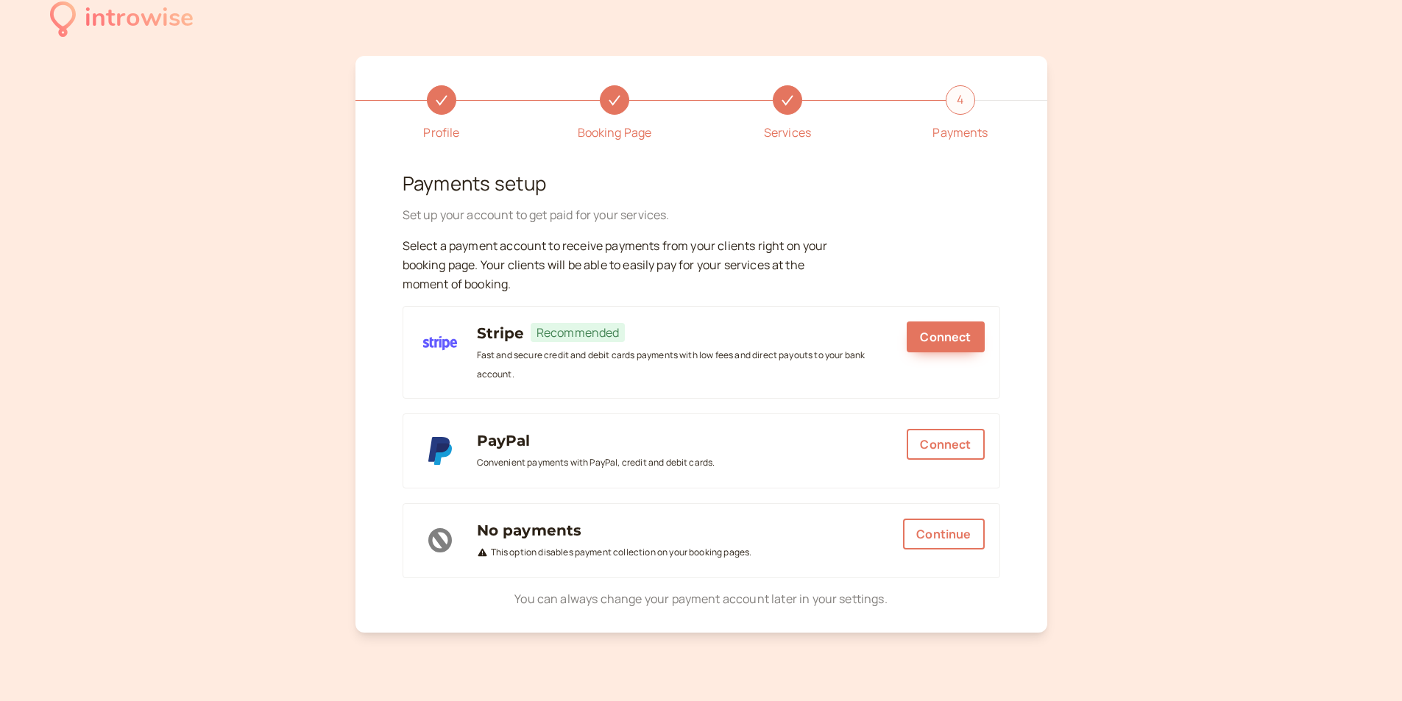
click at [562, 217] on div "Set up your account to get paid for your services." at bounding box center [702, 215] width 598 height 19
click at [960, 343] on button "Connect" at bounding box center [945, 337] width 77 height 31
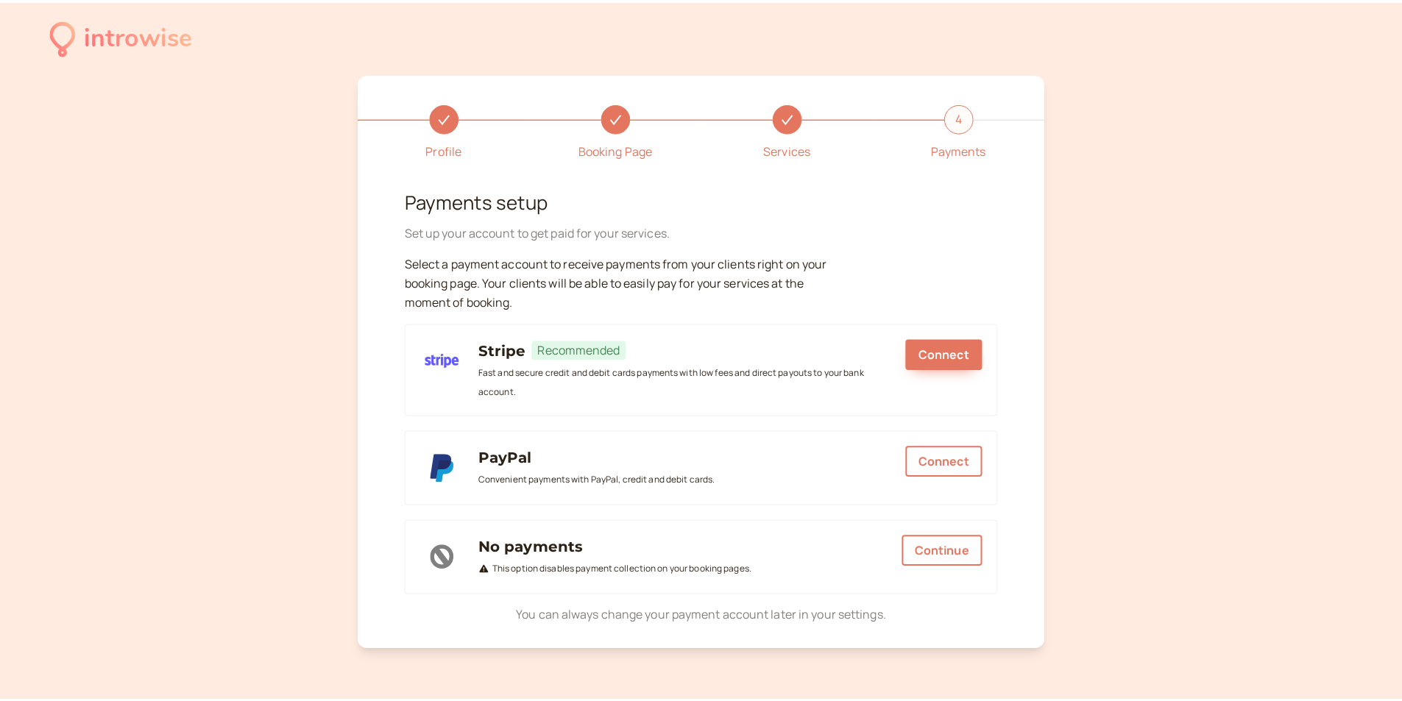
scroll to position [18, 0]
